Goal: Task Accomplishment & Management: Use online tool/utility

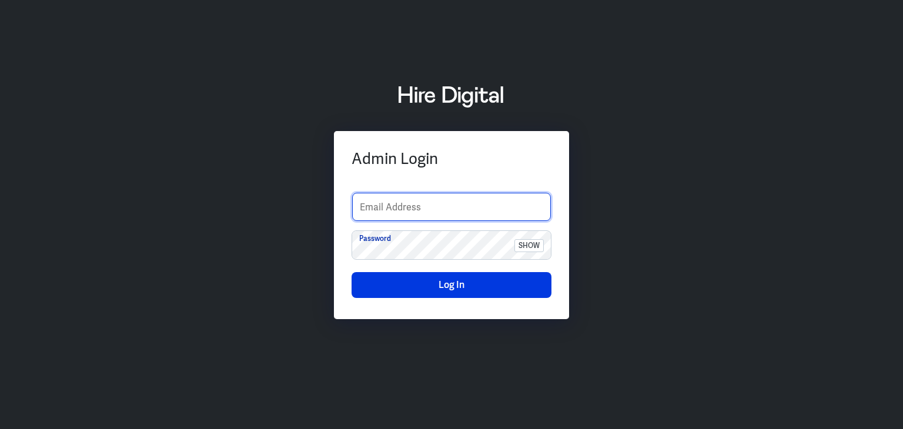
click at [401, 209] on input "text" at bounding box center [451, 207] width 199 height 28
type input "finance-admin"
click at [840, 239] on div "Admin Login finance-admin Email Address Password show Log In" at bounding box center [451, 215] width 903 height 292
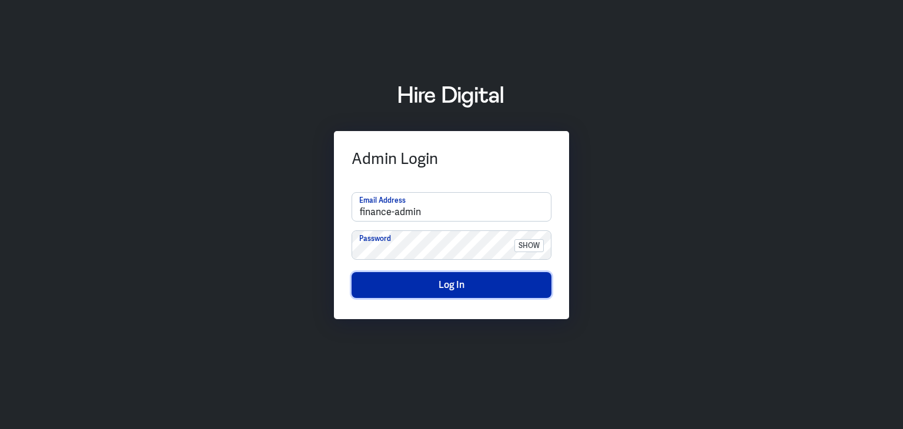
click at [439, 285] on button "Log In" at bounding box center [452, 285] width 200 height 26
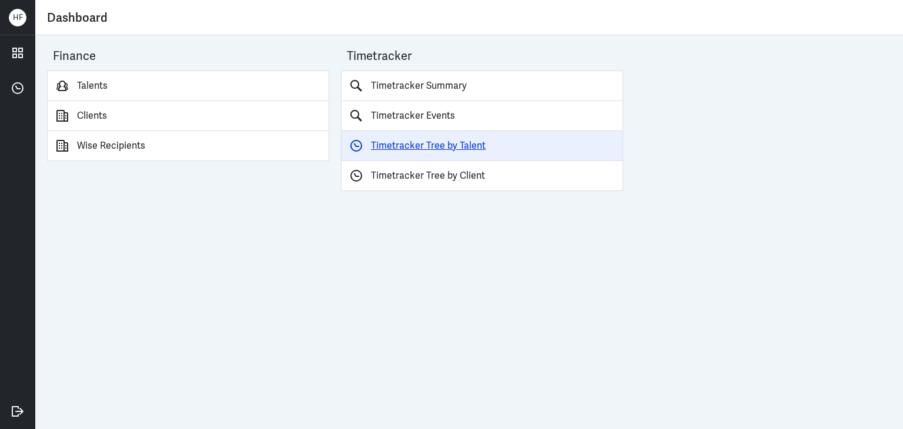
click at [404, 144] on link "Timetracker Tree by Talent" at bounding box center [482, 146] width 282 height 30
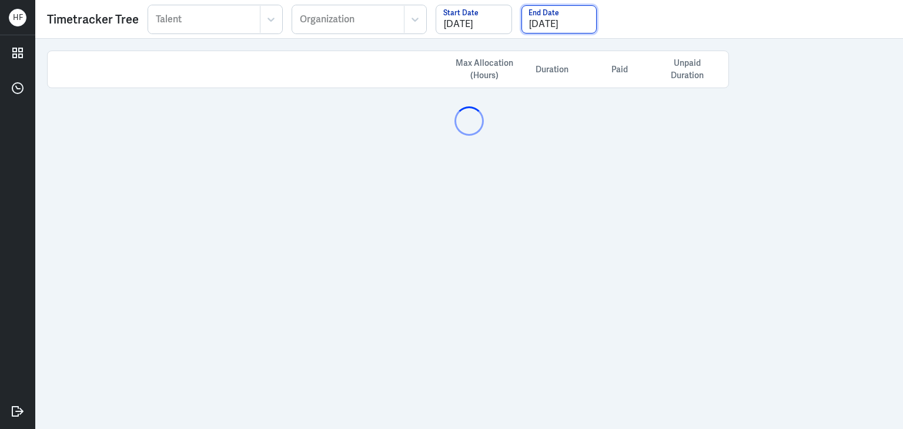
click at [565, 19] on input "07/31/2025" at bounding box center [559, 19] width 75 height 28
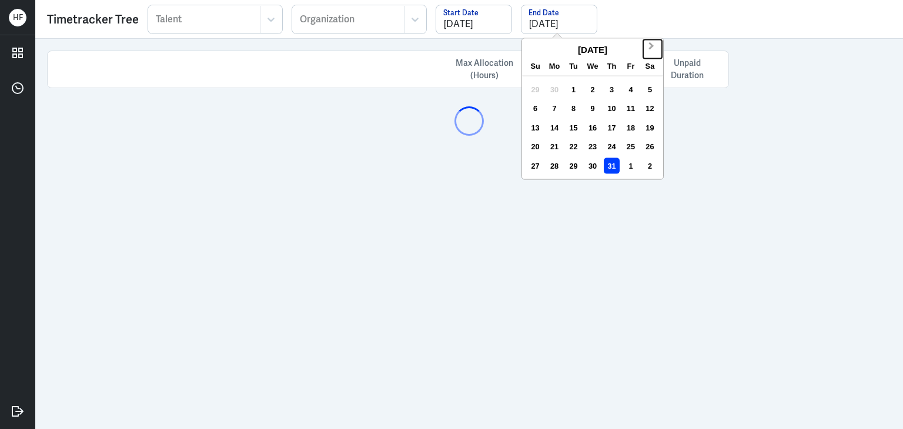
click at [651, 48] on button "Next Month" at bounding box center [653, 48] width 19 height 19
click at [534, 186] on div "31" at bounding box center [536, 185] width 16 height 16
type input "08/31/2025"
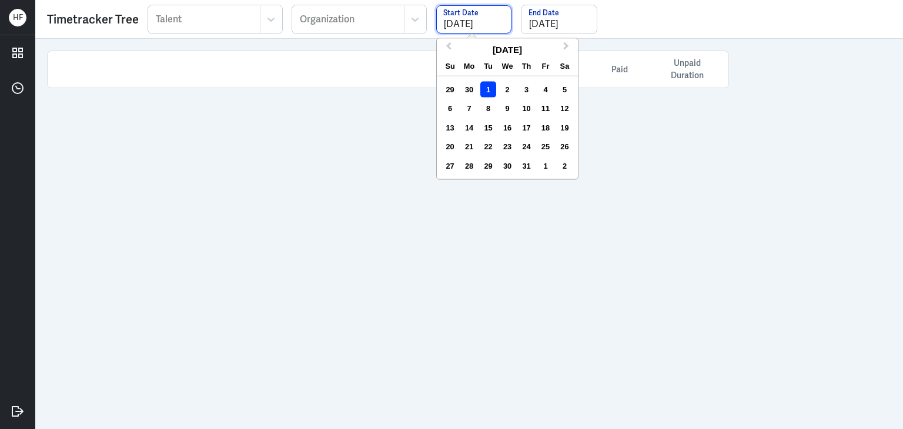
click at [496, 21] on input "07/01/2025" at bounding box center [473, 19] width 75 height 28
click at [544, 164] on div "1" at bounding box center [546, 166] width 16 height 16
type input "08/01/2025"
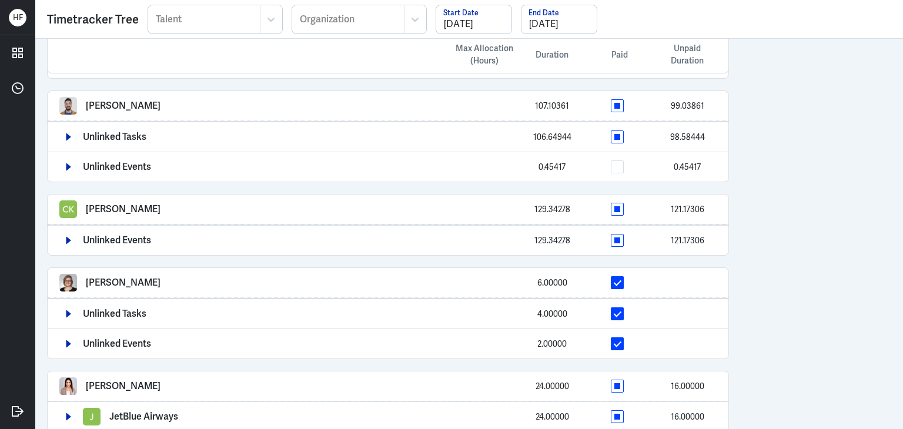
scroll to position [529, 0]
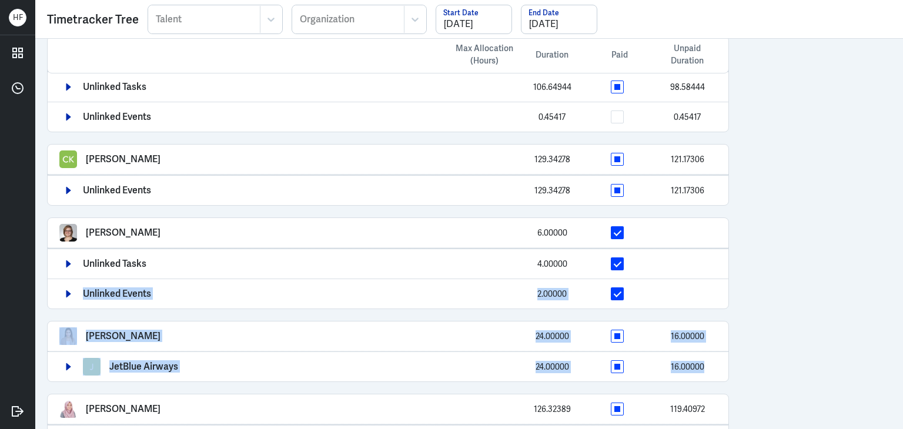
drag, startPoint x: 885, startPoint y: 278, endPoint x: 895, endPoint y: 346, distance: 69.5
click at [895, 349] on div "Max Allocation (Hours) Duration Paid Unpaid Duration Arief Bahari 13.70250 13.7…" at bounding box center [469, 234] width 868 height 391
click at [832, 296] on div "Max Allocation (Hours) Duration Paid Unpaid Duration Arief Bahari 13.70250 13.7…" at bounding box center [469, 234] width 868 height 391
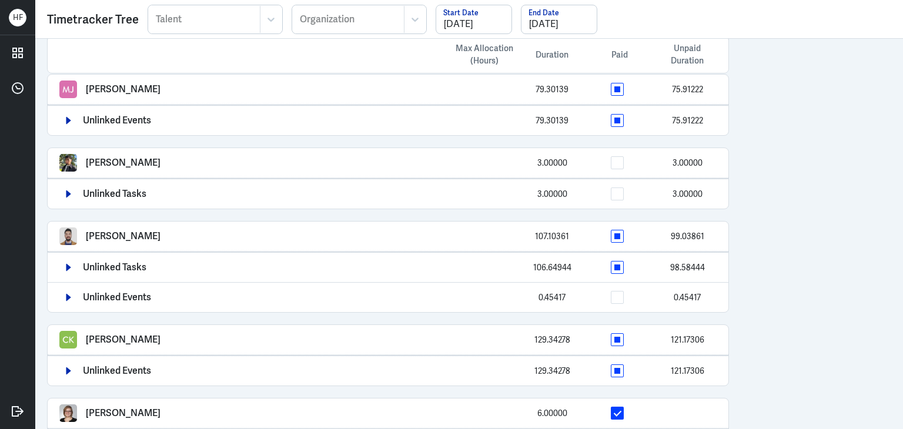
scroll to position [561, 0]
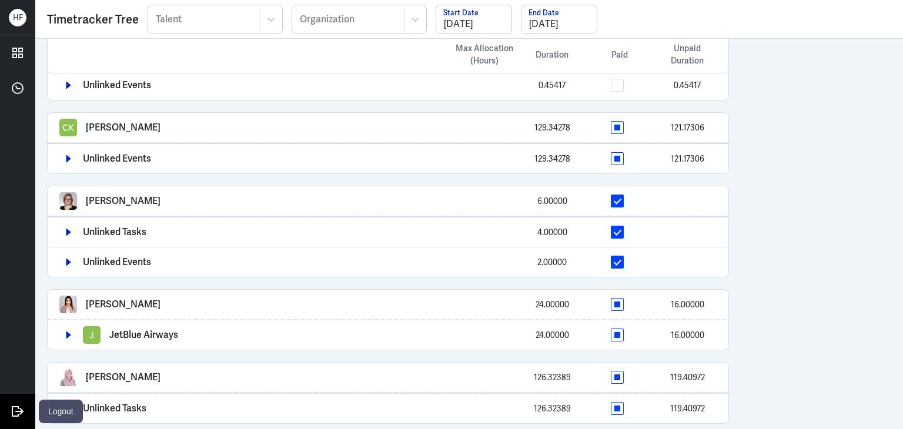
click at [11, 408] on icon at bounding box center [18, 412] width 18 height 18
